Goal: Find specific page/section: Find specific page/section

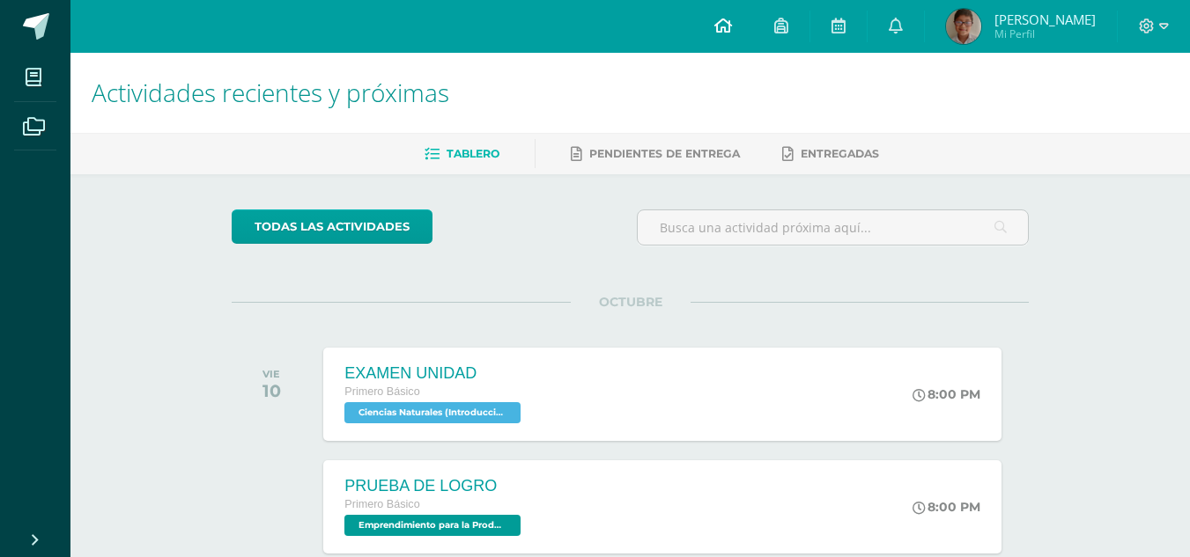
click at [753, 26] on link at bounding box center [723, 26] width 60 height 53
click at [732, 18] on icon at bounding box center [723, 26] width 18 height 16
click at [924, 25] on link at bounding box center [895, 26] width 56 height 53
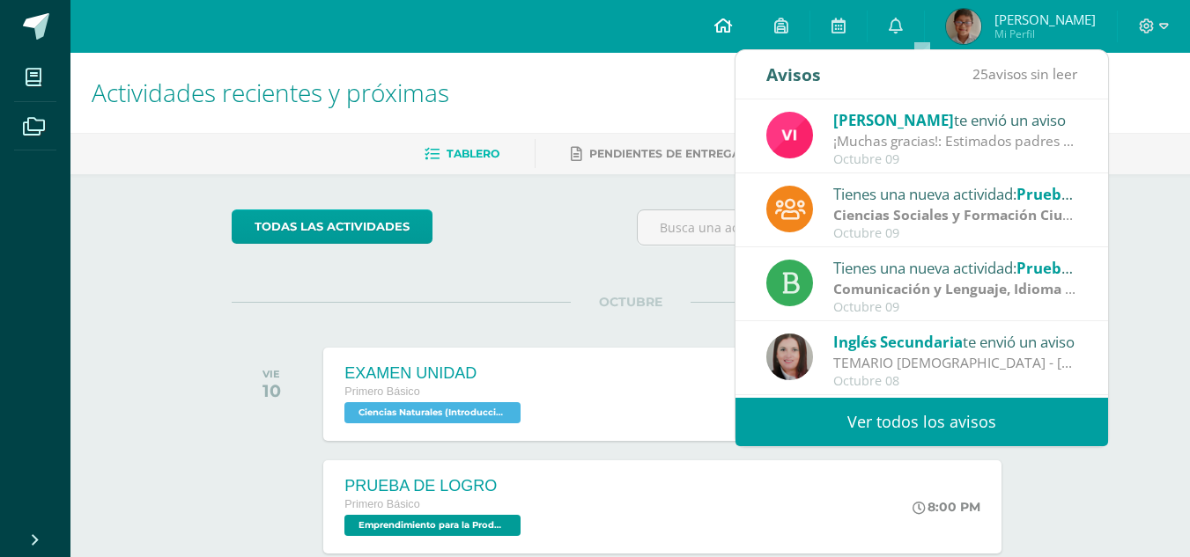
click at [753, 34] on link at bounding box center [723, 26] width 60 height 53
